Goal: Check status

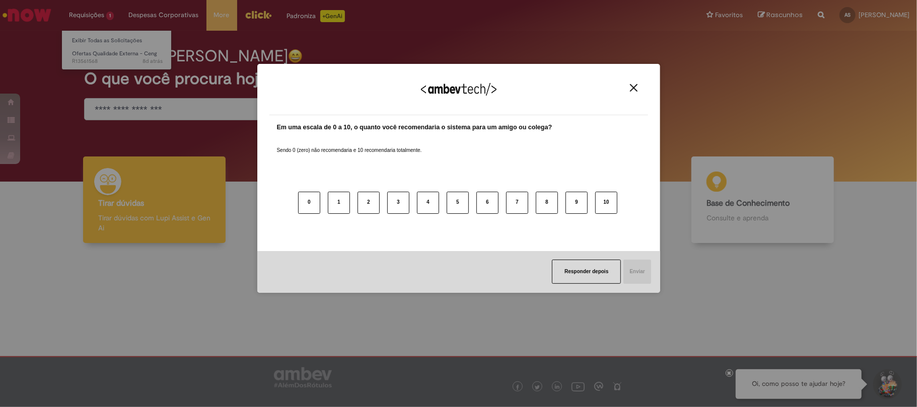
click at [109, 55] on div "Agradecemos seu feedback! Em uma escala de 0 a 10, o quanto você recomendaria o…" at bounding box center [458, 203] width 917 height 407
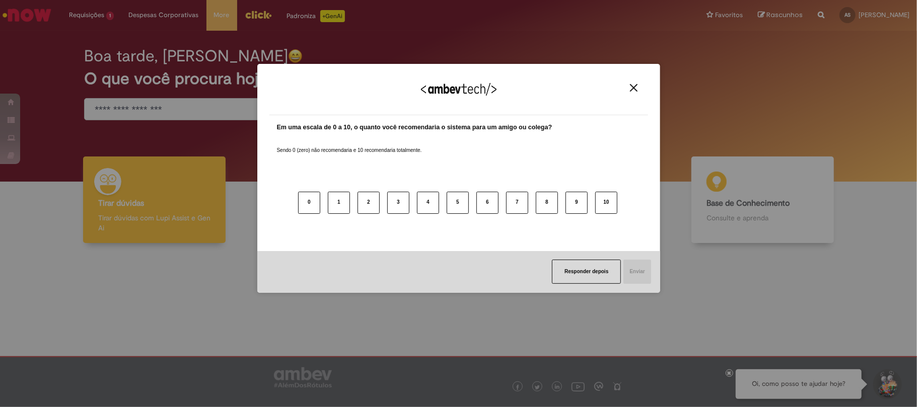
click at [635, 86] on img "Close" at bounding box center [634, 88] width 8 height 8
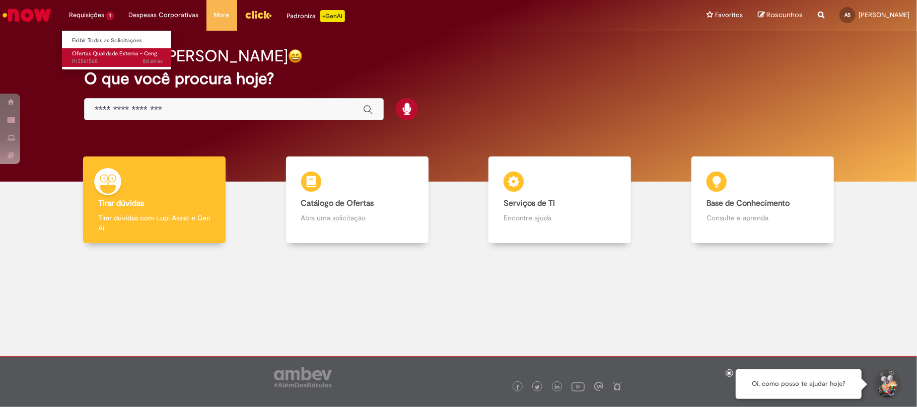
click at [109, 48] on link "Ofertas Qualidade Externa - Ceng 8d atrás 8 dias atrás R13561568" at bounding box center [117, 57] width 111 height 19
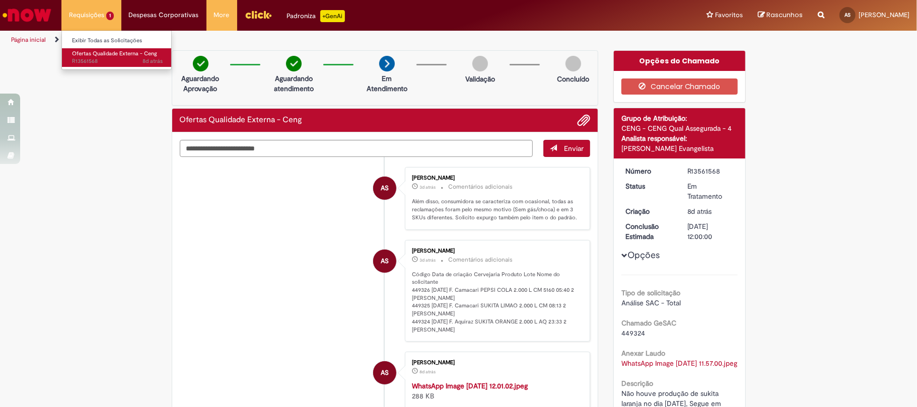
click at [114, 61] on span "8d atrás 8 dias atrás R13561568" at bounding box center [117, 61] width 91 height 8
